Goal: Check status: Check status

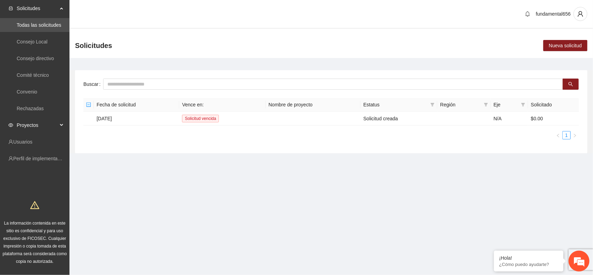
click at [65, 125] on div "Proyectos" at bounding box center [35, 125] width 70 height 14
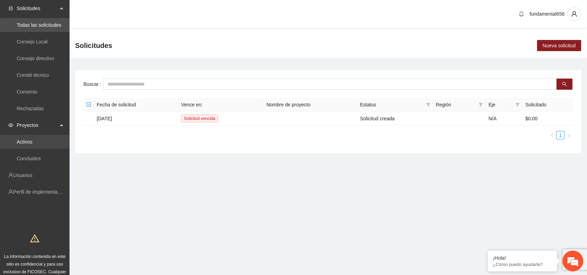
click at [27, 140] on link "Activos" at bounding box center [25, 142] width 16 height 6
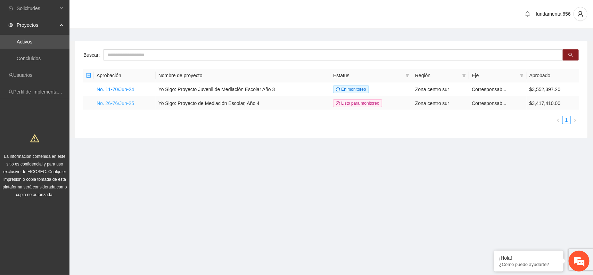
click at [119, 105] on link "No. 26-76/Jun-25" at bounding box center [116, 103] width 38 height 6
click at [119, 104] on link "No. 26-76/Jun-25" at bounding box center [116, 103] width 38 height 6
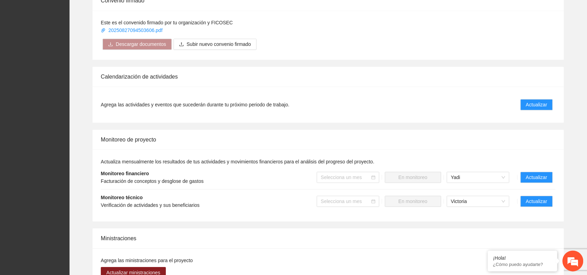
scroll to position [478, 0]
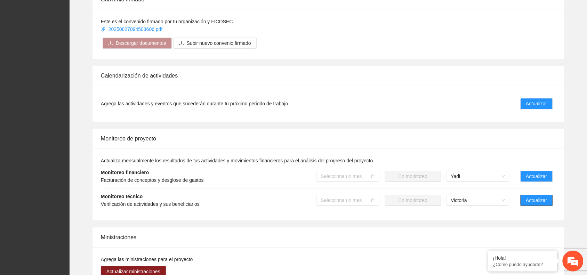
click at [539, 202] on span "Actualizar" at bounding box center [536, 200] width 21 height 8
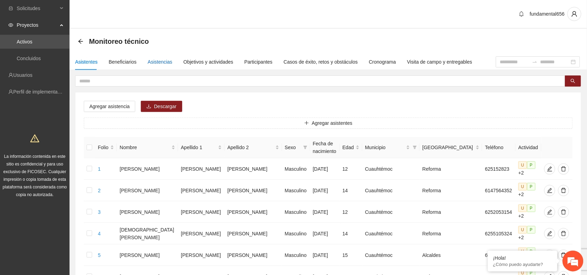
click at [160, 59] on div "Asistencias" at bounding box center [160, 62] width 25 height 8
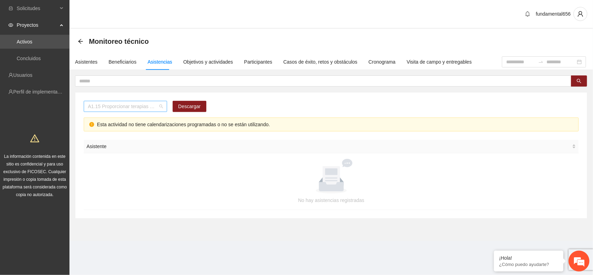
click at [134, 109] on span "A1.15 Proporcionar terapias cognitivo-conductuales de seguimiento a adolescente…" at bounding box center [125, 106] width 75 height 10
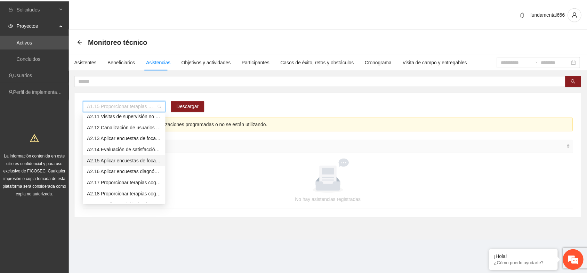
scroll to position [425, 0]
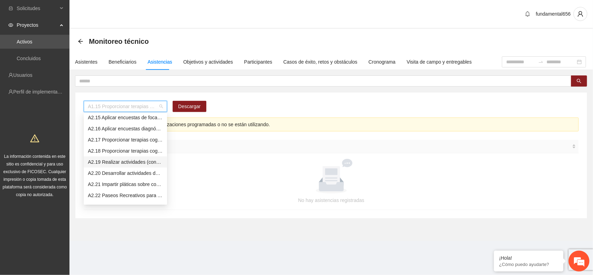
click at [134, 161] on div "A2.19 Realizar actividades (conversatorios, juegos [PERSON_NAME] o deportivos) …" at bounding box center [125, 162] width 75 height 8
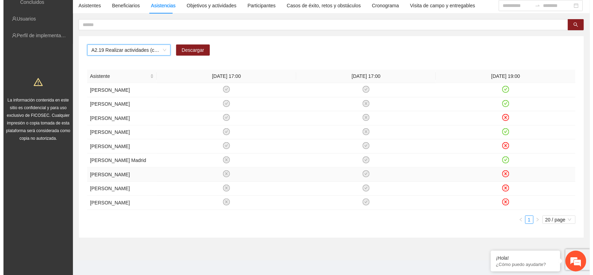
scroll to position [0, 0]
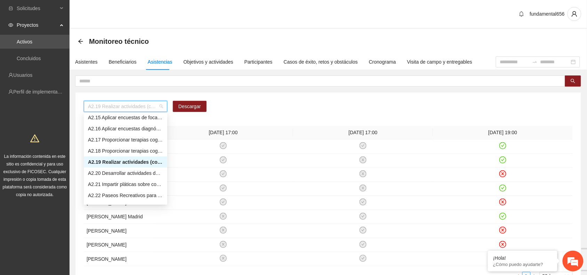
click at [115, 109] on span "A2.19 Realizar actividades (conversatorios, juegos [PERSON_NAME] o deportivos) …" at bounding box center [125, 106] width 75 height 10
click at [119, 172] on div "A2.20 Desarrollar actividades de limpieza en espacios públicos en las zonas 1 y…" at bounding box center [125, 173] width 75 height 8
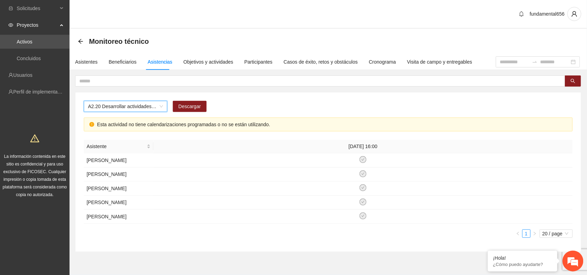
click at [135, 109] on span "A2.20 Desarrollar actividades de limpieza en espacios públicos en las zonas 1 y…" at bounding box center [125, 106] width 75 height 10
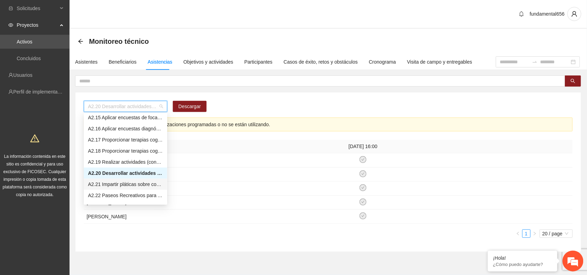
click at [131, 181] on div "A2.21 Impartir pláticas sobre conductas de agresividad, consumo de sustancias a…" at bounding box center [125, 184] width 75 height 8
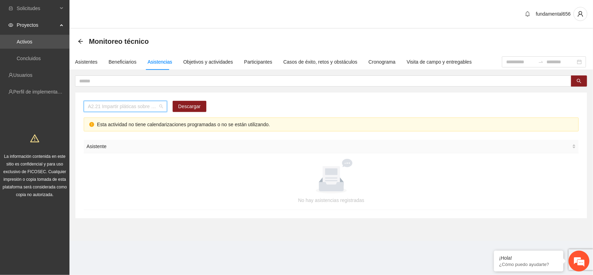
click at [115, 106] on span "A2.21 Impartir pláticas sobre conductas de agresividad, consumo de sustancias a…" at bounding box center [125, 106] width 75 height 10
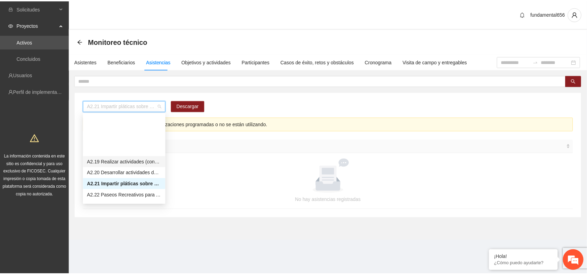
scroll to position [469, 0]
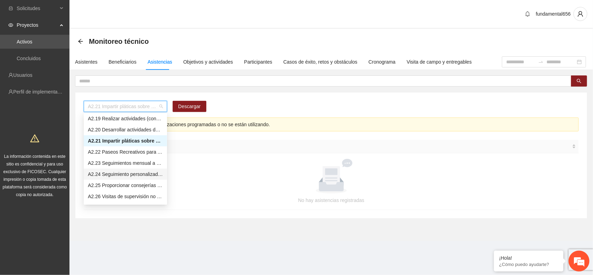
click at [112, 172] on div "A2.24 Seguimiento personalizado a usuarios mediante visitas o llamadas telefóni…" at bounding box center [125, 174] width 75 height 8
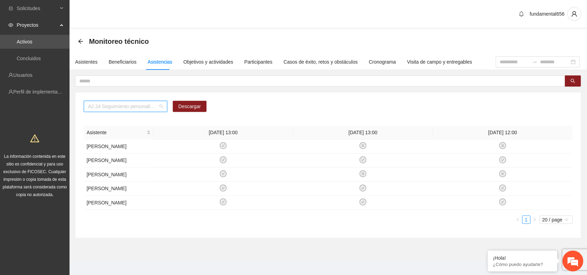
click at [113, 109] on span "A2.24 Seguimiento personalizado a usuarios mediante visitas o llamadas telefóni…" at bounding box center [125, 106] width 75 height 10
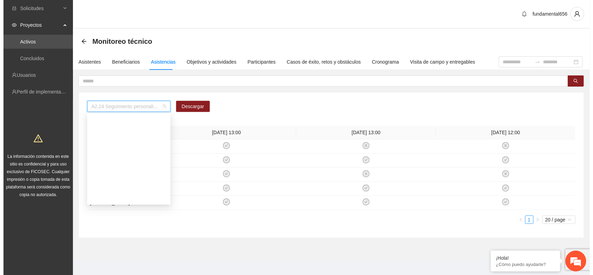
scroll to position [0, 0]
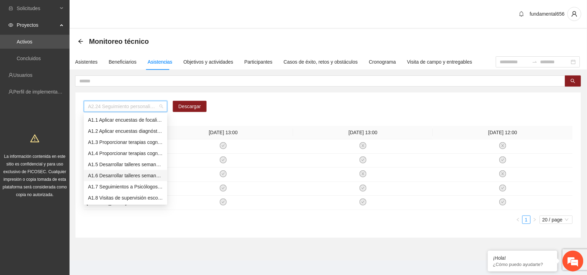
click at [109, 176] on div "A1.6 Desarrollar talleres semanales de habilidades para la vida, temática: [MED…" at bounding box center [125, 176] width 75 height 8
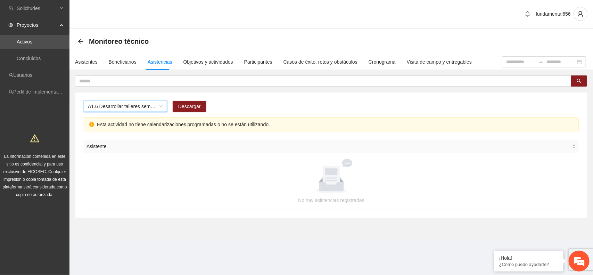
click at [114, 109] on span "A1.6 Desarrollar talleres semanales de habilidades para la vida, temática: [MED…" at bounding box center [125, 106] width 75 height 10
